Goal: Task Accomplishment & Management: Manage account settings

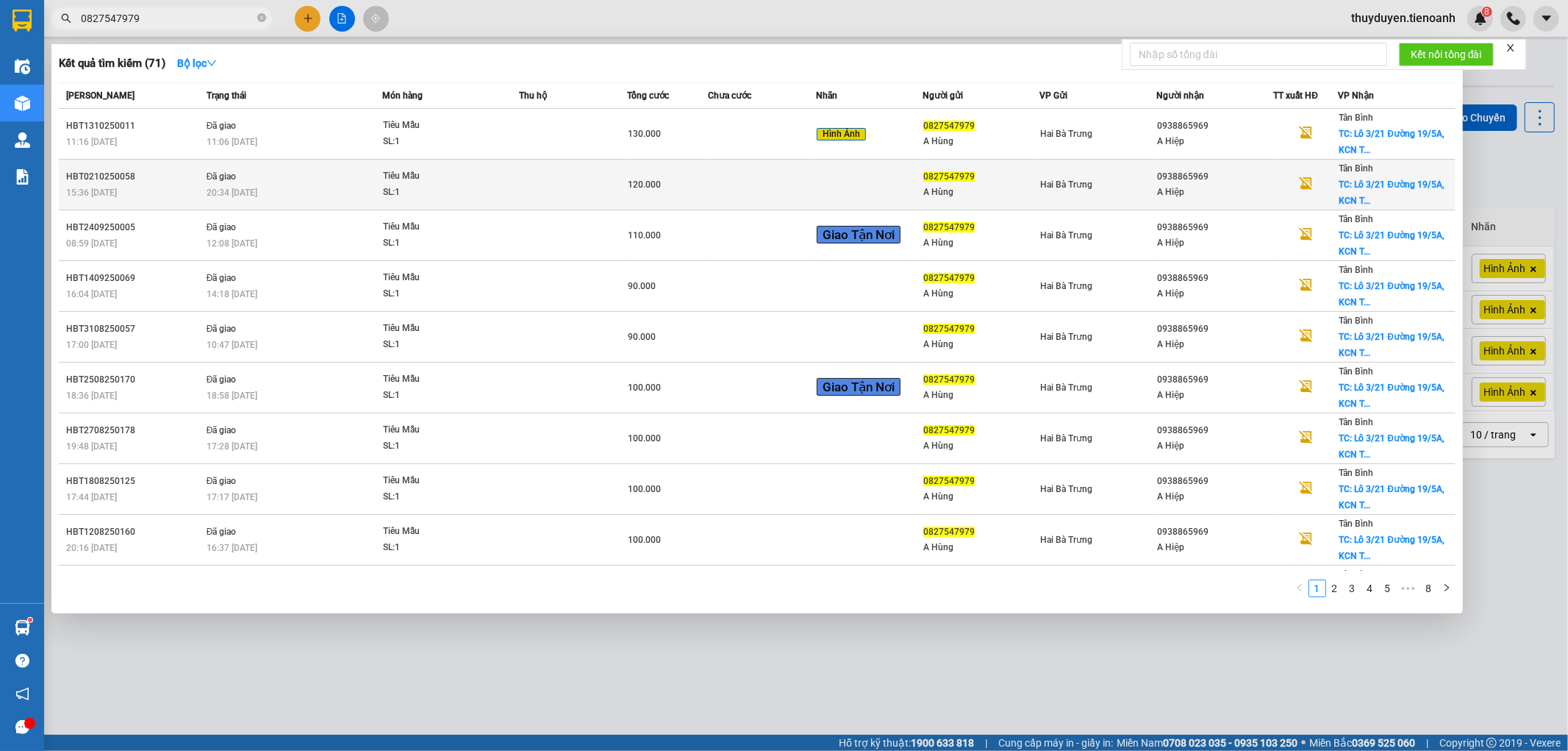
click at [584, 186] on td at bounding box center [573, 184] width 108 height 50
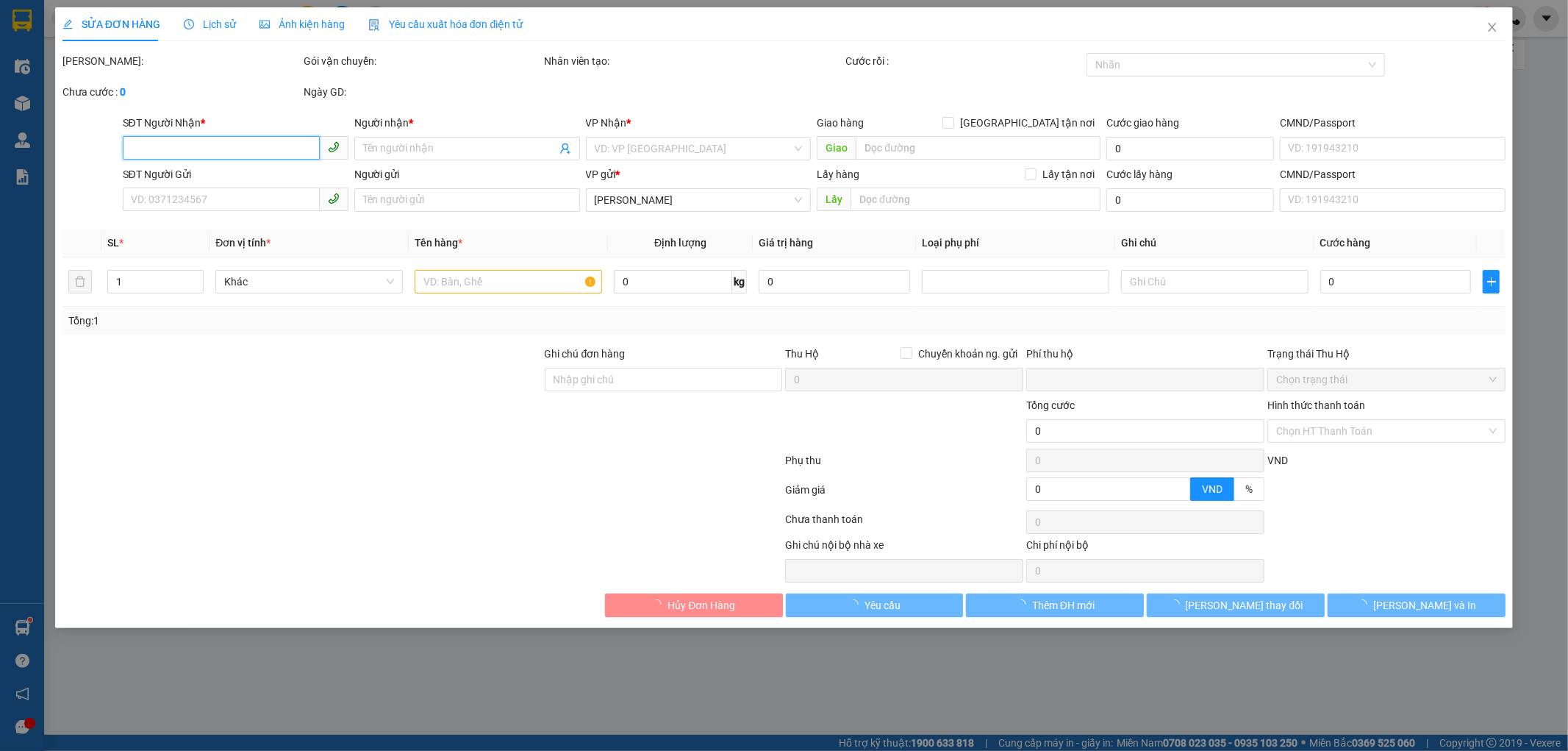
type input "0938865969"
type input "A Hiệp"
checkbox input "true"
type input "Lô 3/21 Đường 19/5A, [GEOGRAPHIC_DATA], P, [GEOGRAPHIC_DATA], [GEOGRAPHIC_DATA]…"
type input "60.000"
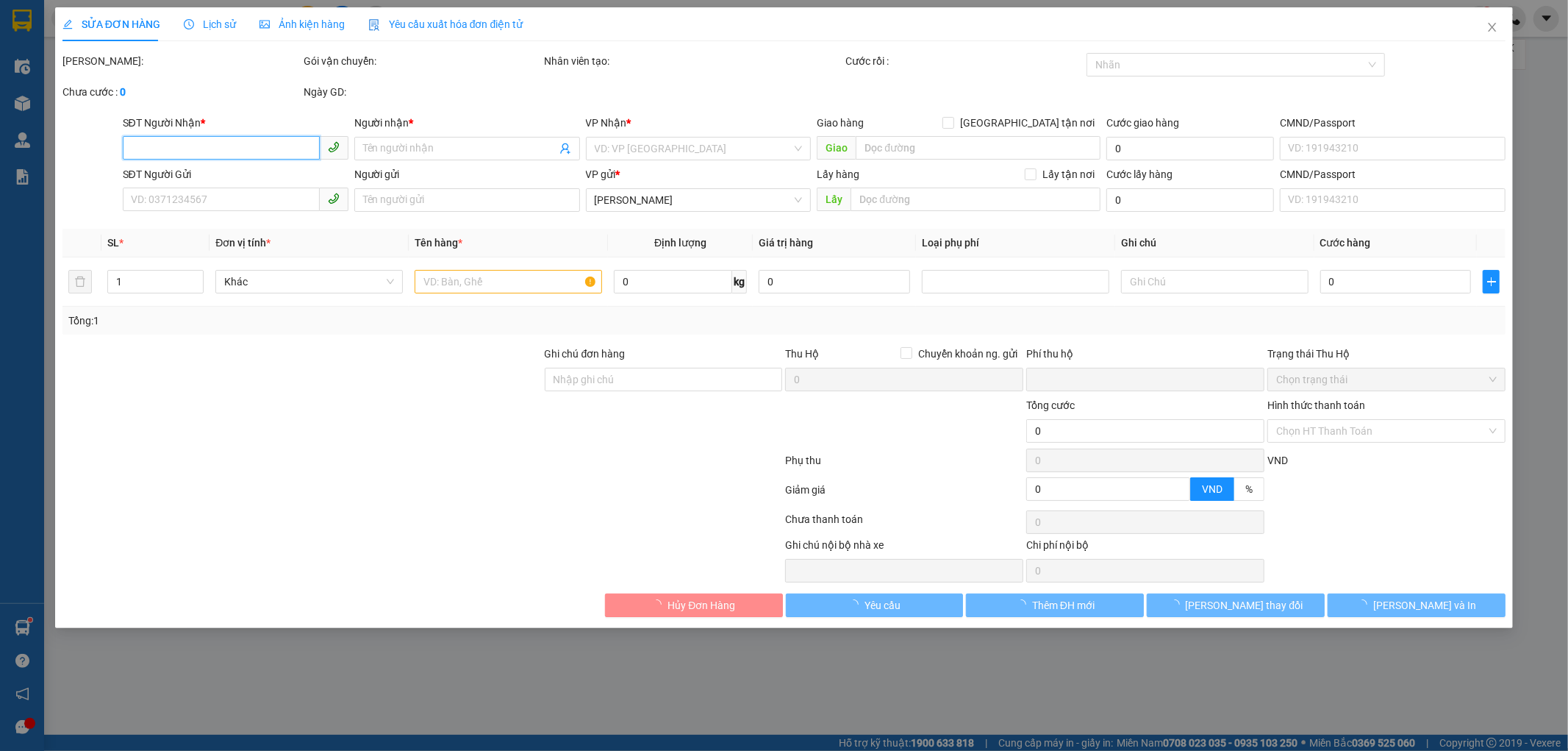
type input "250605504"
type input "0827547979"
type input "A Hùng"
type input "0"
type input "120.000"
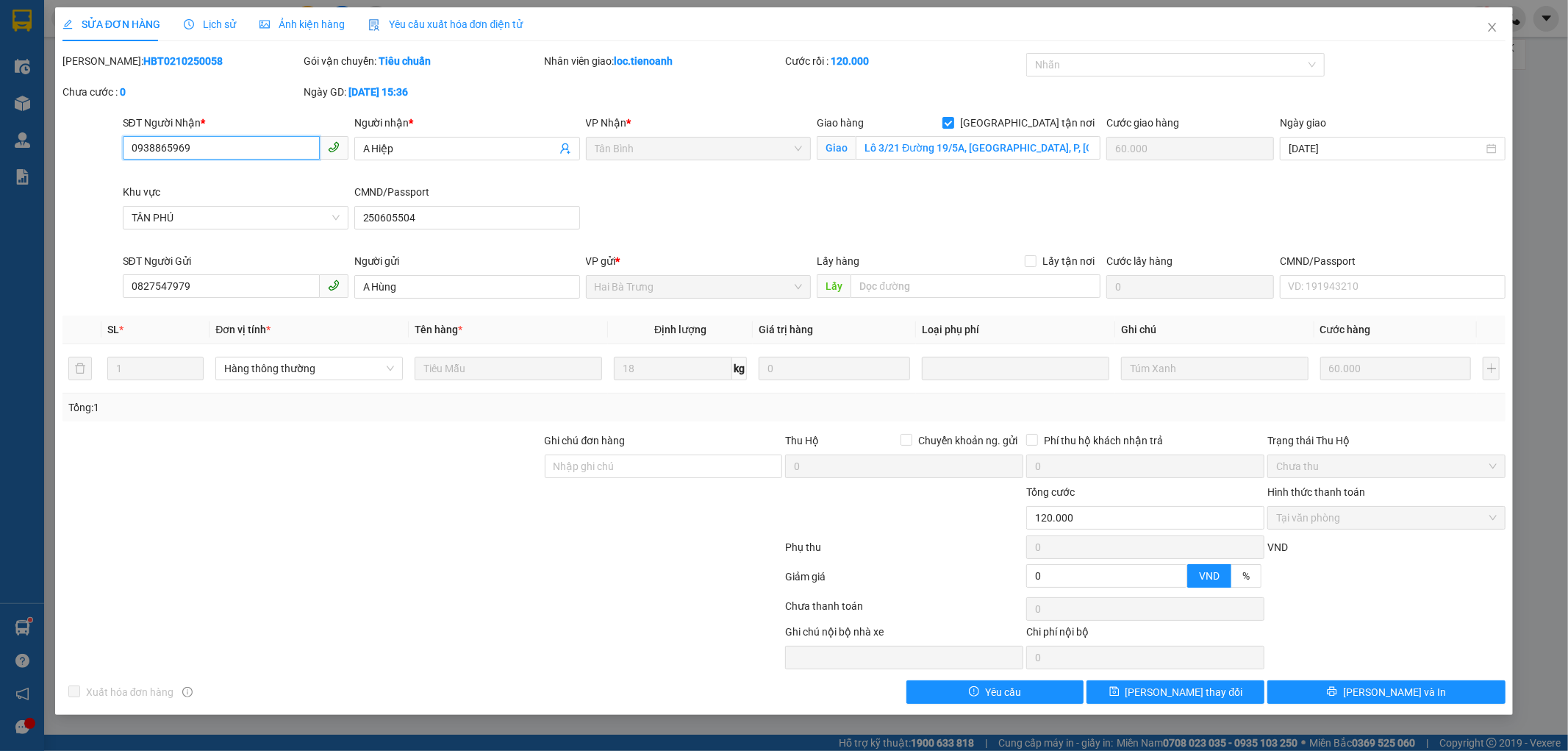
drag, startPoint x: 211, startPoint y: 148, endPoint x: 0, endPoint y: 162, distance: 211.5
click at [0, 162] on div "SỬA ĐƠN HÀNG Lịch sử Ảnh kiện hàng Yêu cầu xuất hóa đơn điện tử Total Paid Fee …" at bounding box center [784, 376] width 1568 height 751
drag, startPoint x: 431, startPoint y: 149, endPoint x: 203, endPoint y: 150, distance: 228.0
click at [204, 149] on div "SĐT Người Nhận * 0938865969 Người nhận * A Hiệp A Hiệp VP Nhận * [GEOGRAPHIC_DA…" at bounding box center [815, 183] width 1390 height 138
drag, startPoint x: 208, startPoint y: 61, endPoint x: 97, endPoint y: 61, distance: 111.0
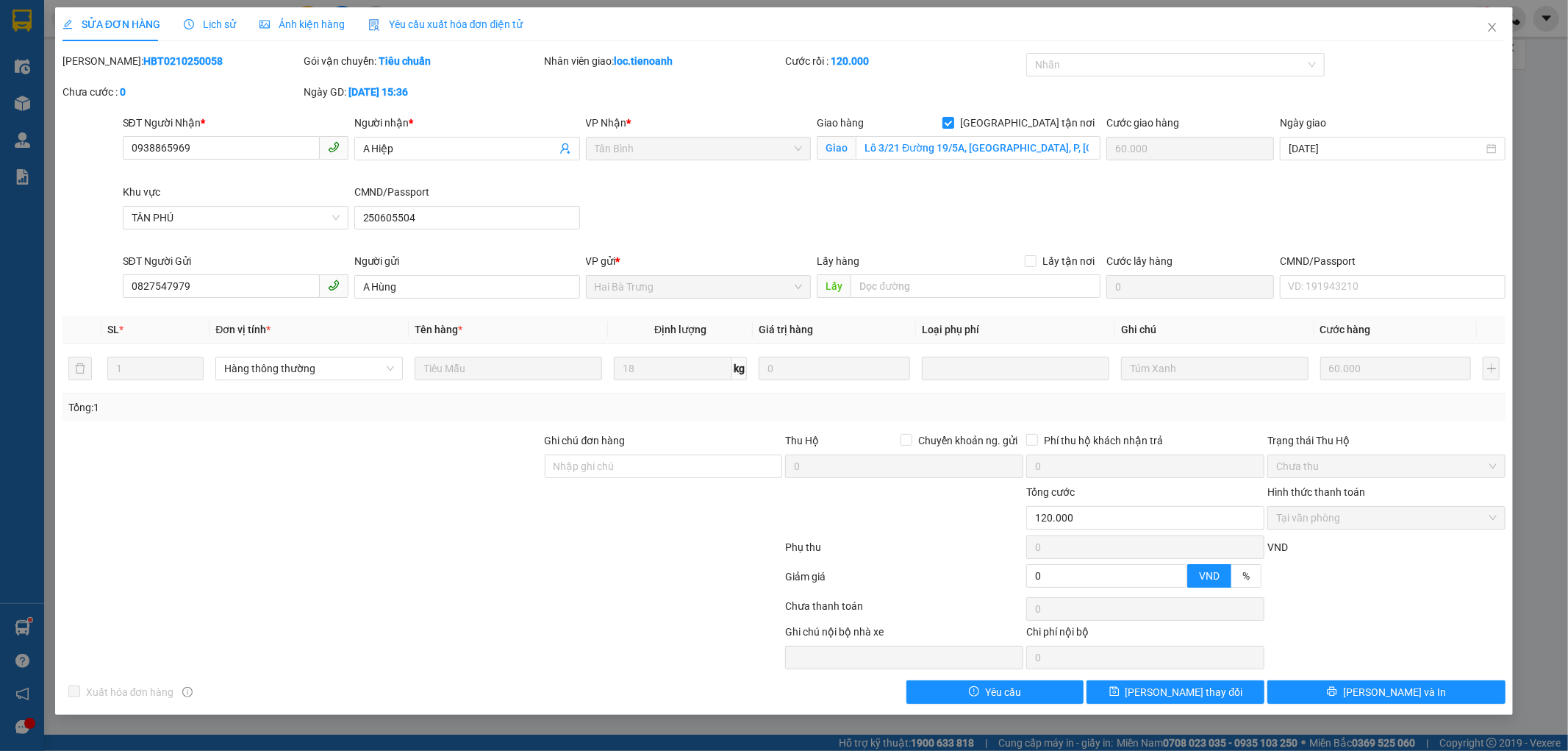
click at [97, 61] on div "Mã ĐH: HBT0210250058" at bounding box center [181, 61] width 238 height 16
copy b "HBT0210250058"
click at [1488, 25] on icon "close" at bounding box center [1492, 27] width 12 height 12
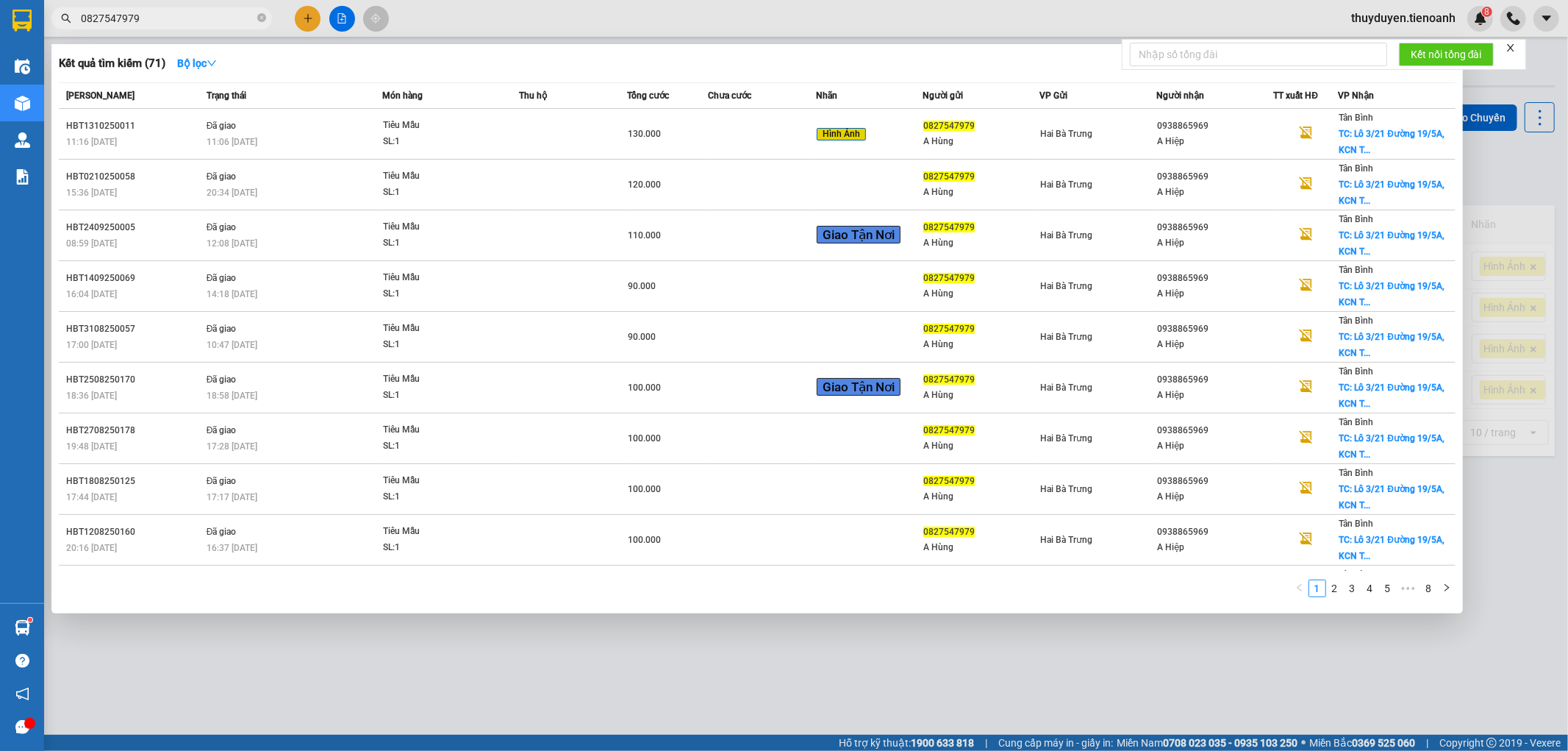
click at [193, 19] on input "0827547979" at bounding box center [168, 18] width 174 height 16
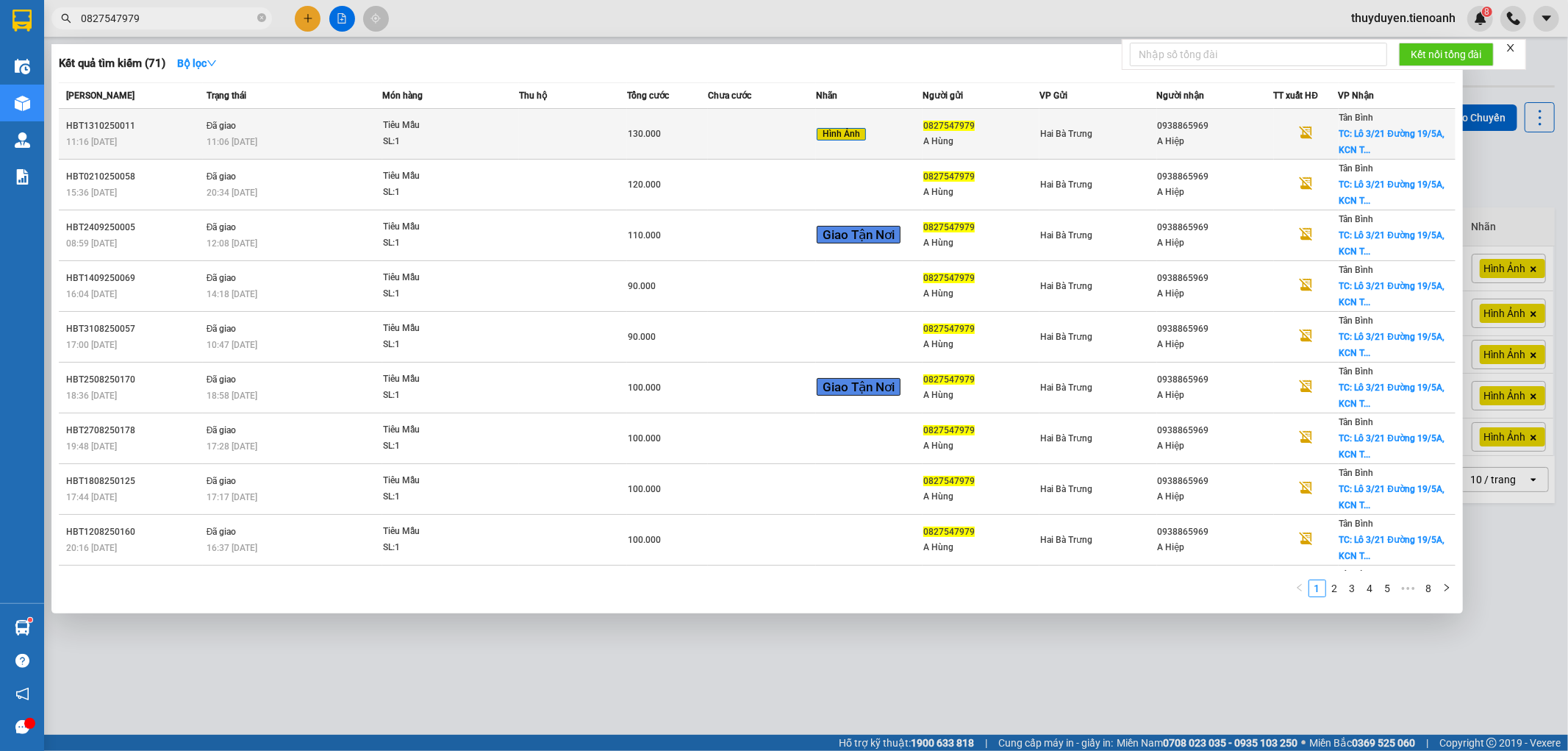
click at [312, 144] on div "11:06 [DATE]" at bounding box center [295, 142] width 176 height 16
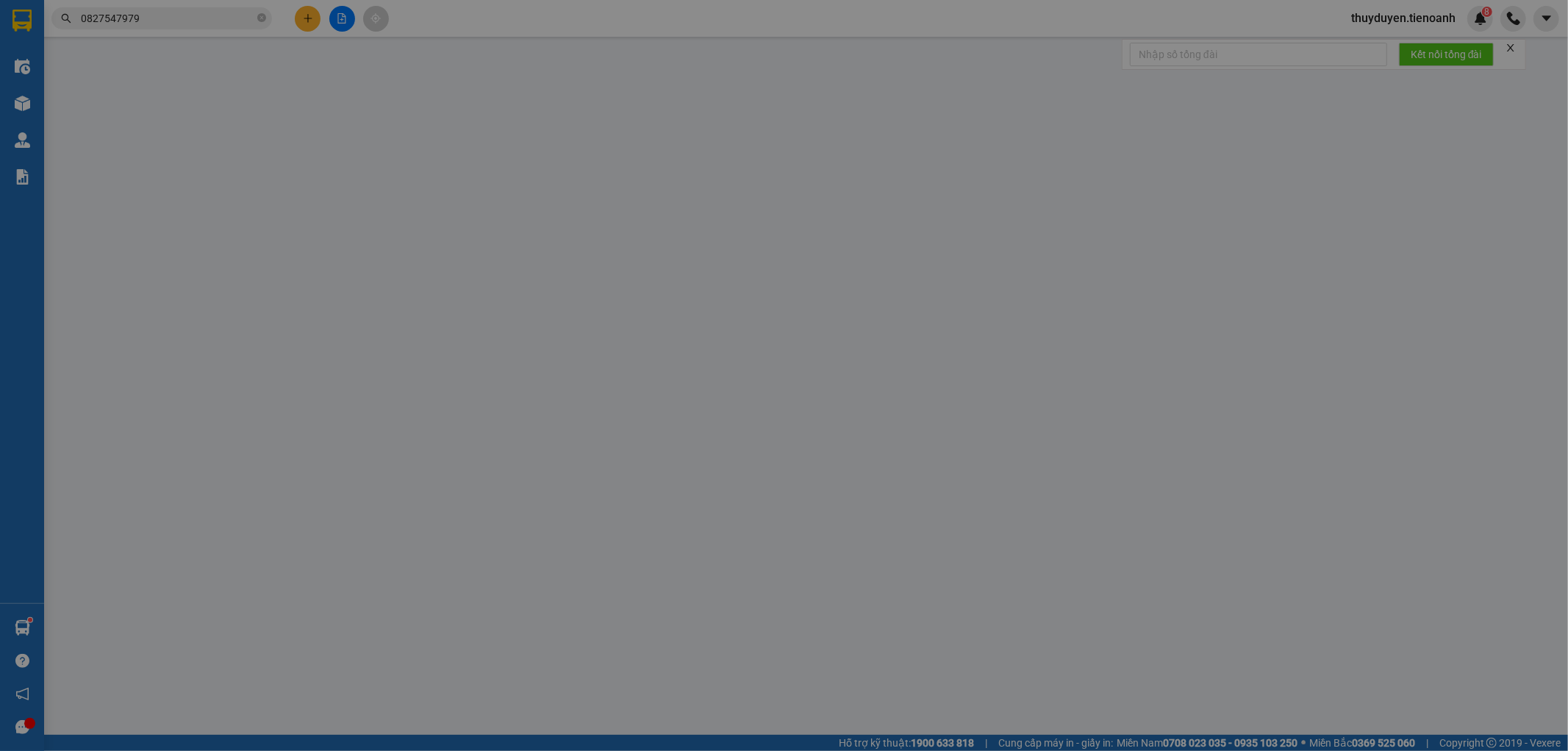
type input "0938865969"
type input "A Hiệp"
checkbox input "true"
type input "Lô 3/21 Đường 19/5A, [GEOGRAPHIC_DATA], P, [GEOGRAPHIC_DATA], [GEOGRAPHIC_DATA]…"
type input "70.000"
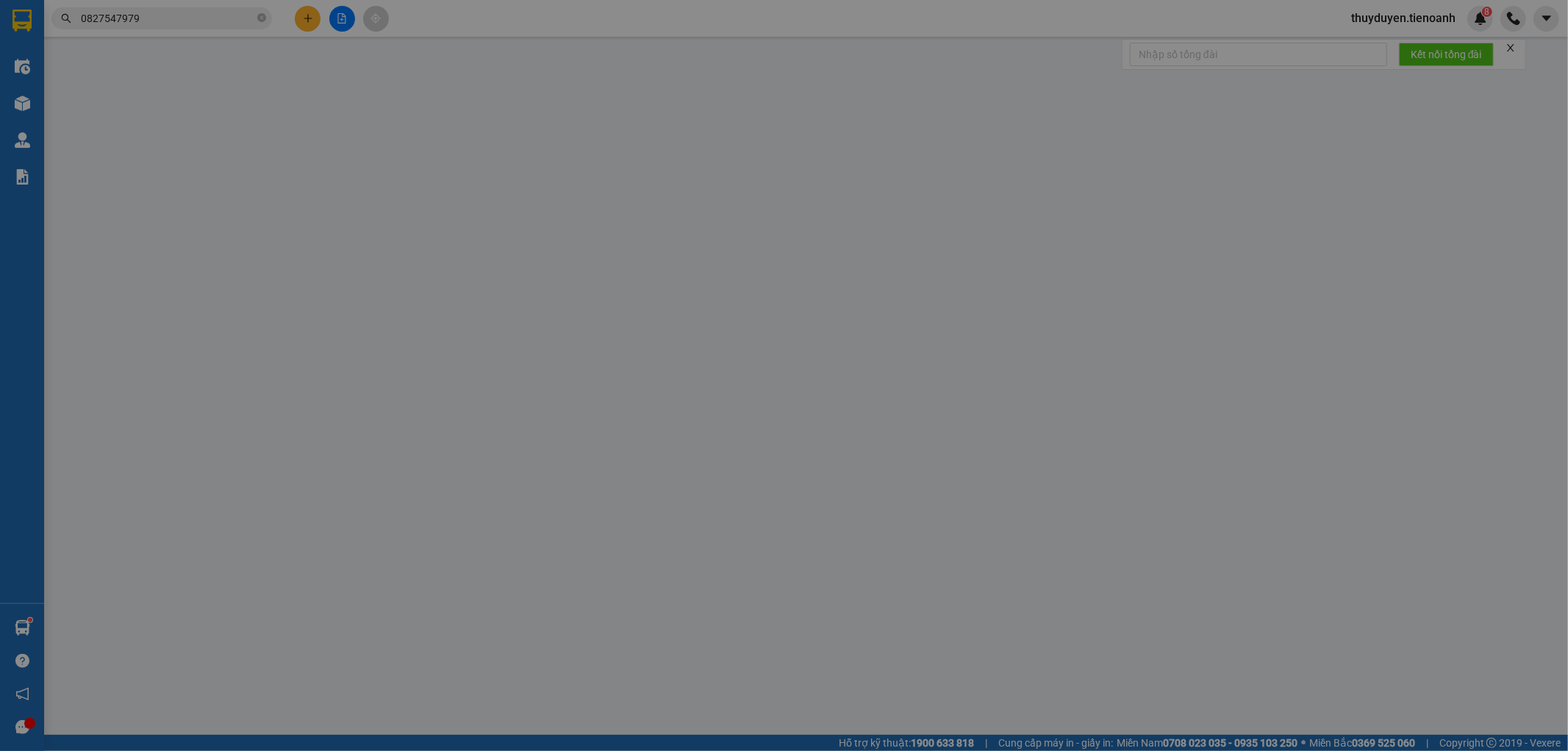
type input "250605504"
type input "0827547979"
type input "A Hùng"
type input "0"
type input "130.000"
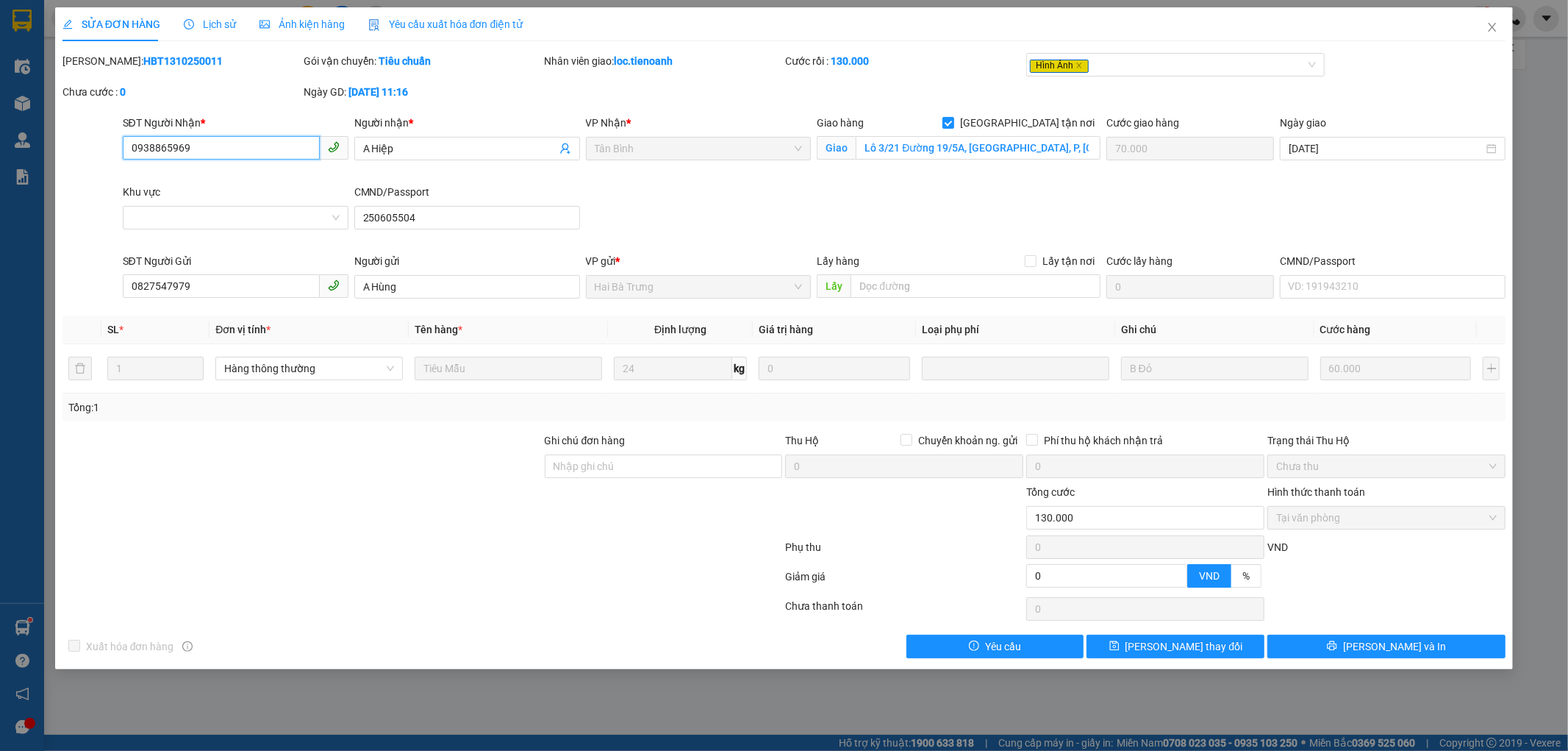
drag, startPoint x: 222, startPoint y: 149, endPoint x: 56, endPoint y: 170, distance: 167.3
click at [56, 170] on div "SỬA ĐƠN HÀNG Lịch sử Ảnh kiện hàng Yêu cầu xuất hóa đơn điện tử Total Paid Fee …" at bounding box center [784, 338] width 1458 height 662
click at [243, 144] on div "SĐT Người Nhận * 0938865969 Người nhận * A Hiệp A Hiệp VP Nhận * Tân Bình Giao …" at bounding box center [815, 183] width 1390 height 138
drag, startPoint x: 211, startPoint y: 60, endPoint x: 100, endPoint y: 62, distance: 111.0
click at [100, 62] on div "Mã ĐH: HBT1310250011" at bounding box center [181, 61] width 238 height 16
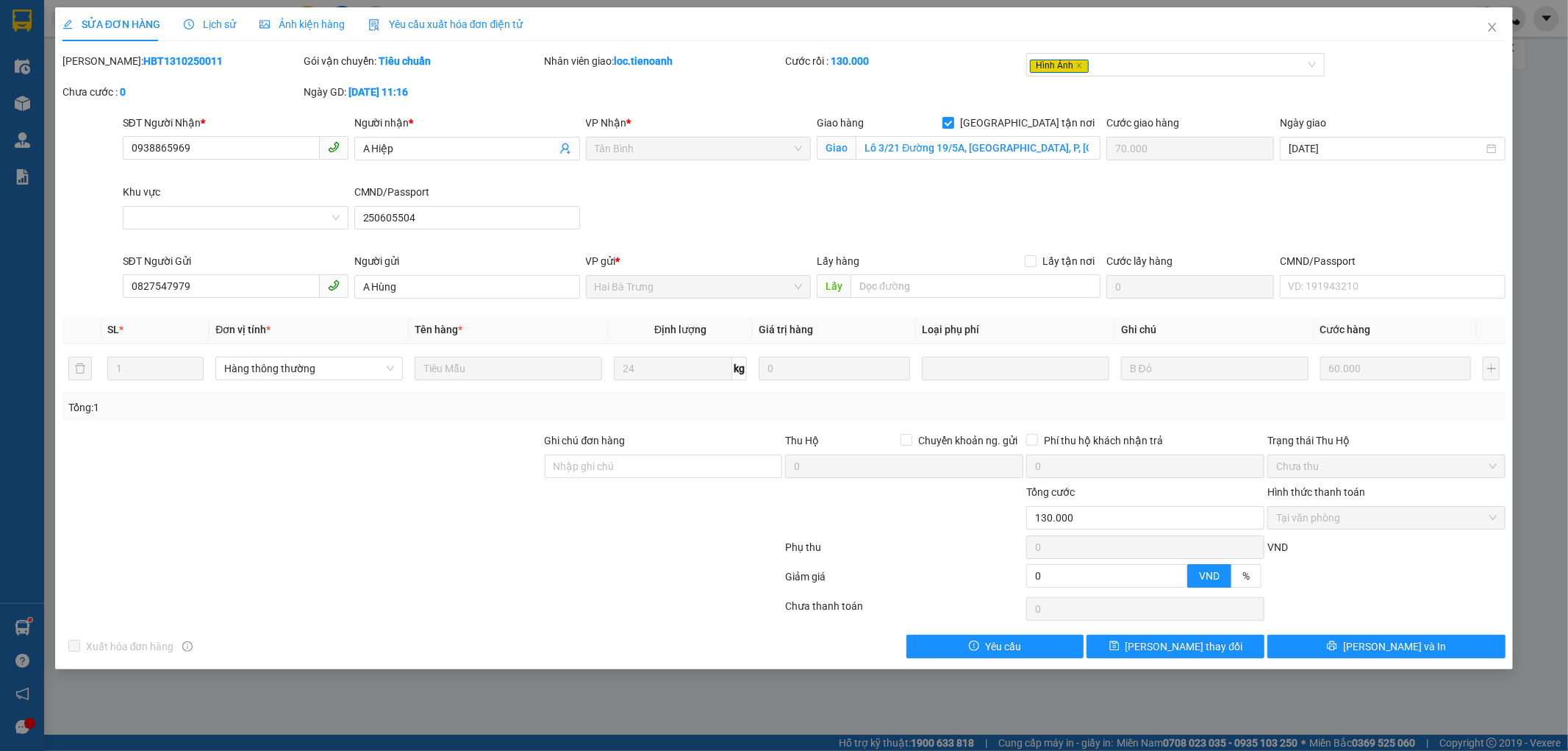
copy b "HBT1310250011"
drag, startPoint x: 1499, startPoint y: 30, endPoint x: 1456, endPoint y: 5, distance: 49.7
click at [1494, 30] on span "Close" at bounding box center [1492, 27] width 41 height 41
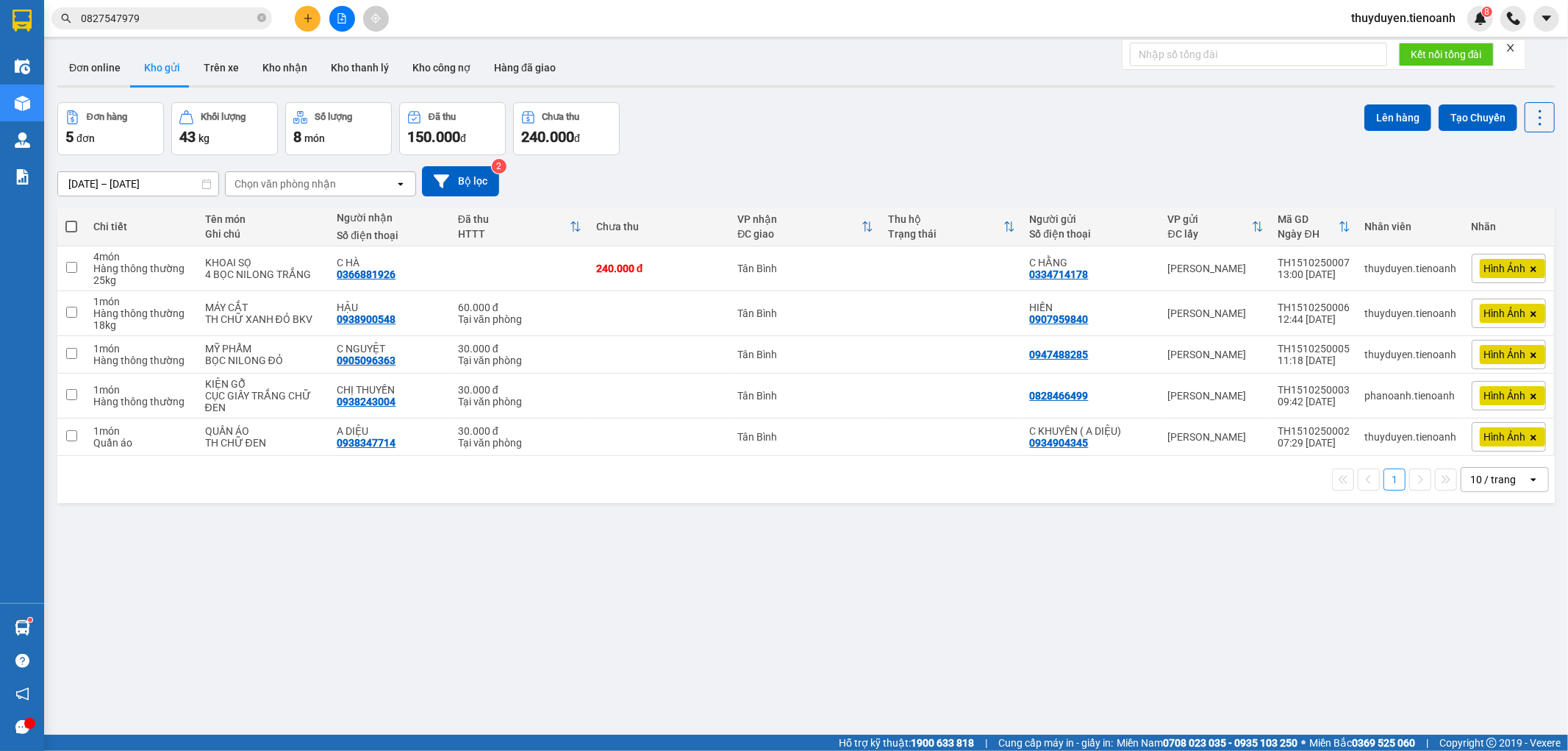
drag, startPoint x: 185, startPoint y: 30, endPoint x: 196, endPoint y: 16, distance: 17.8
click at [182, 30] on div "Kết quả tìm kiếm ( 71 ) Bộ lọc Mã ĐH Trạng thái Món hàng Thu hộ Tổng cước Chưa …" at bounding box center [143, 18] width 287 height 26
click at [196, 15] on input "0827547979" at bounding box center [168, 18] width 174 height 16
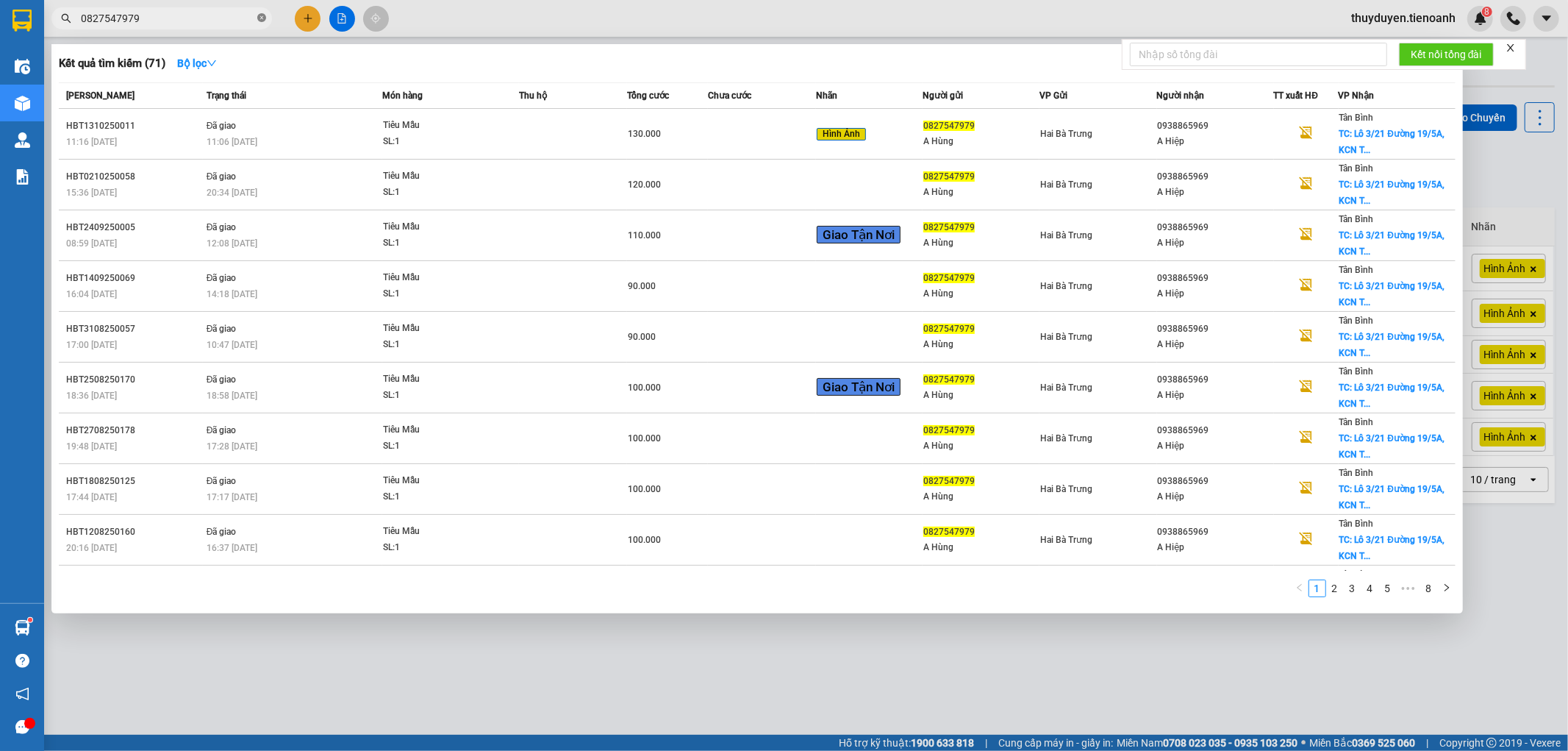
click at [265, 16] on icon "close-circle" at bounding box center [262, 17] width 9 height 9
